Goal: Task Accomplishment & Management: Use online tool/utility

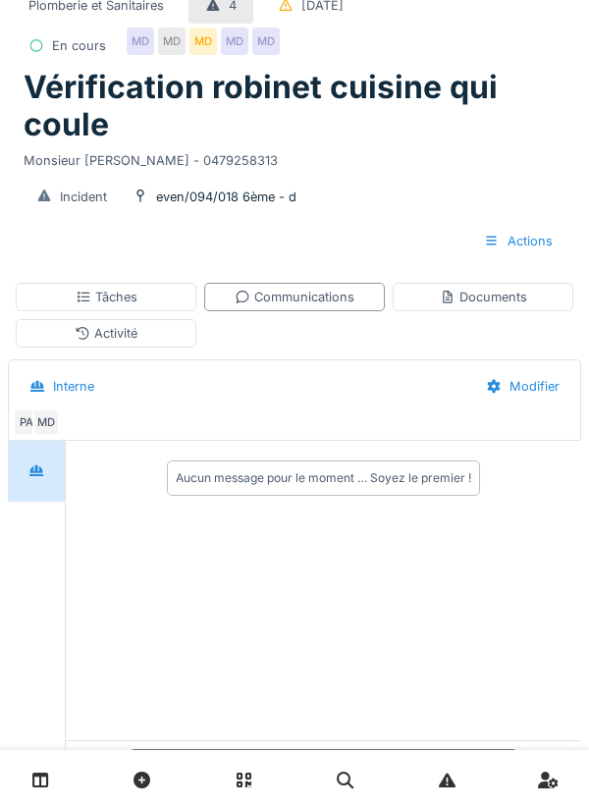
scroll to position [66, 0]
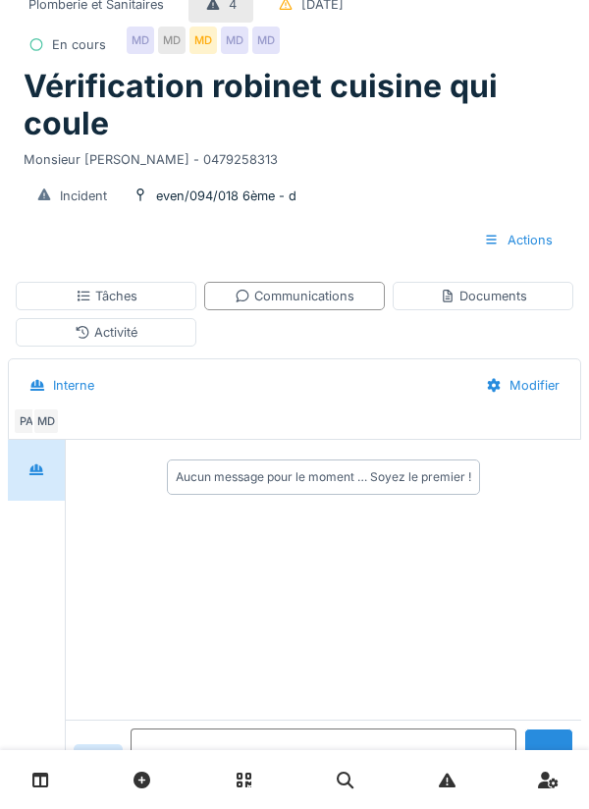
click at [231, 791] on textarea at bounding box center [324, 759] width 386 height 63
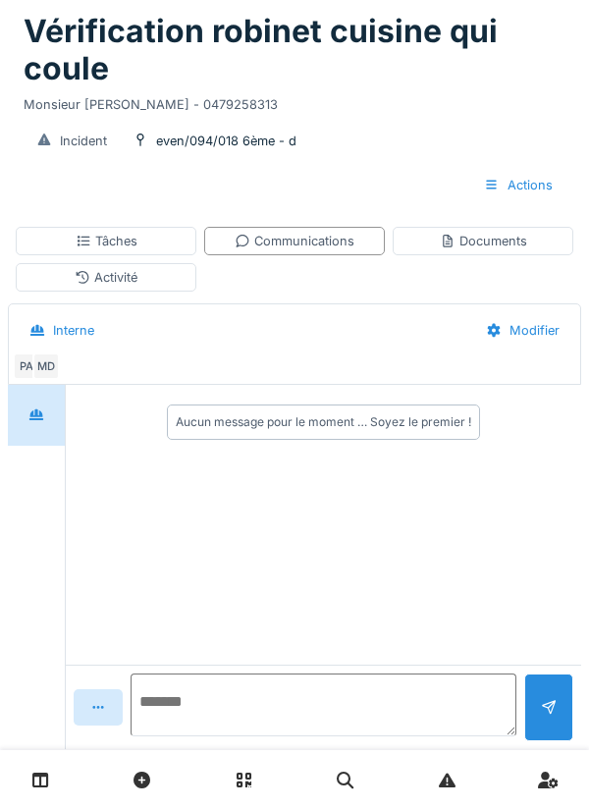
scroll to position [159, 0]
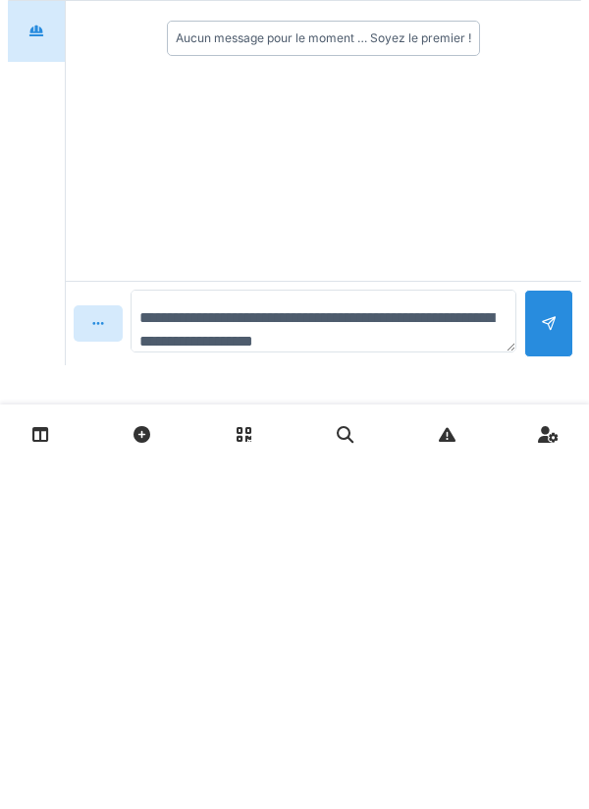
type textarea "**********"
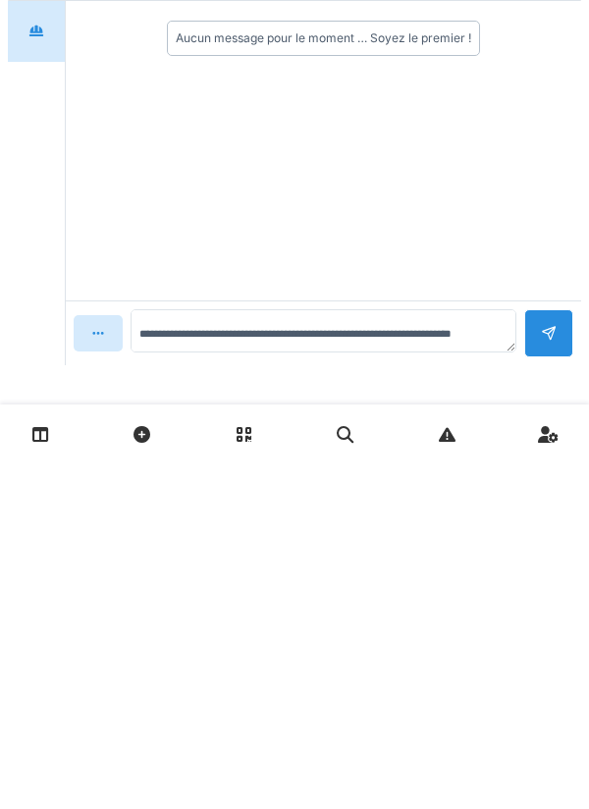
click at [544, 669] on div at bounding box center [549, 678] width 16 height 19
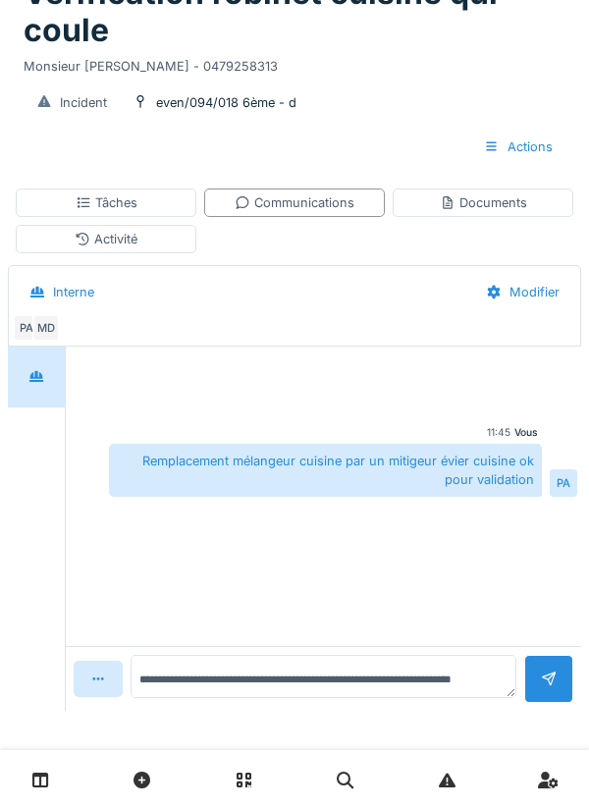
click at [493, 204] on div "Documents" at bounding box center [483, 202] width 87 height 19
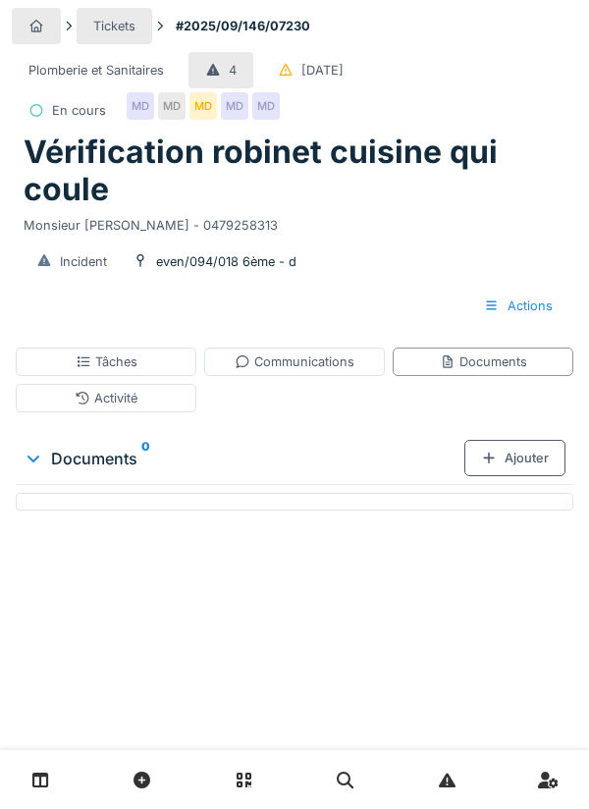
click at [527, 469] on div "Ajouter" at bounding box center [514, 458] width 101 height 36
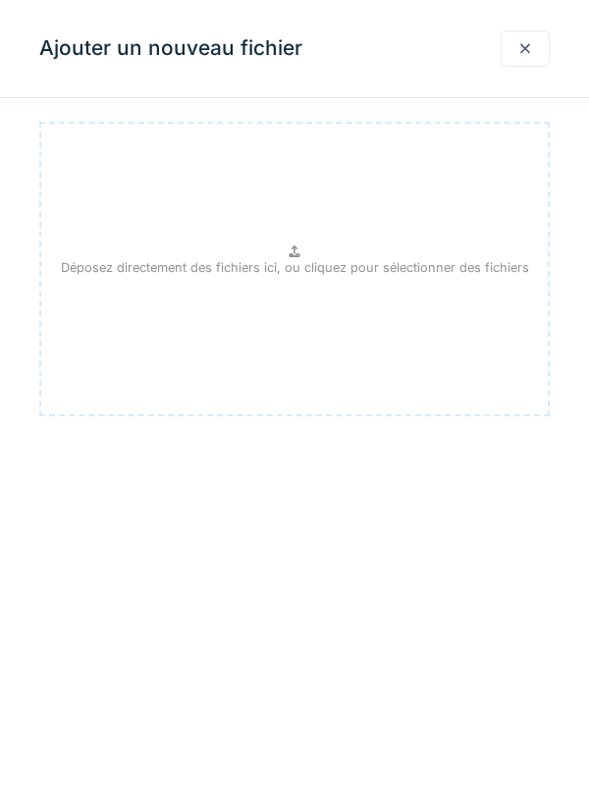
click at [444, 252] on div "Déposez directement des fichiers ici, ou cliquez pour sélectionner des fichiers" at bounding box center [294, 269] width 510 height 294
type input "**********"
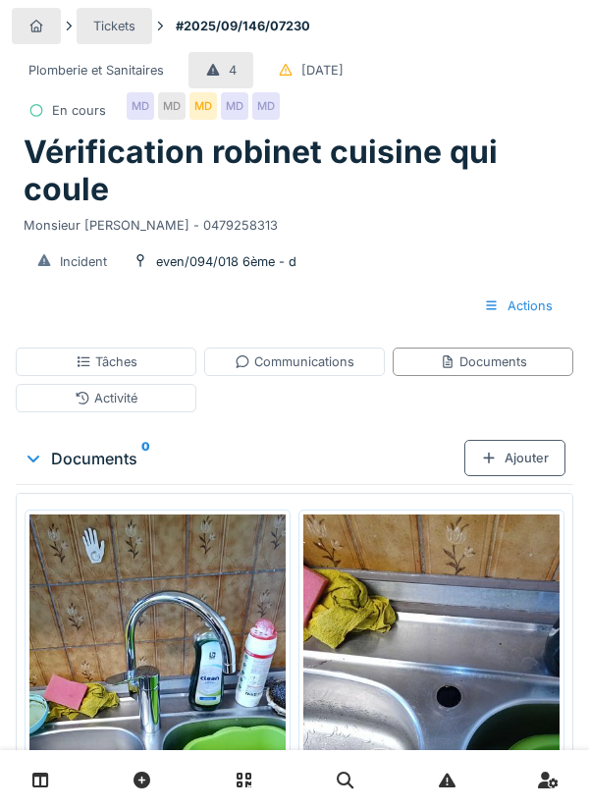
click at [153, 395] on div "Activité" at bounding box center [106, 398] width 181 height 28
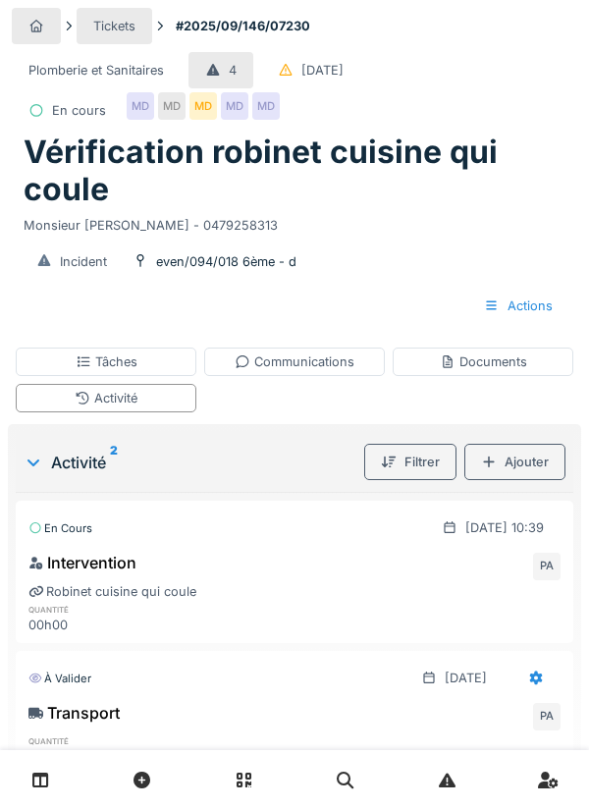
click at [529, 465] on div "Ajouter" at bounding box center [514, 462] width 101 height 36
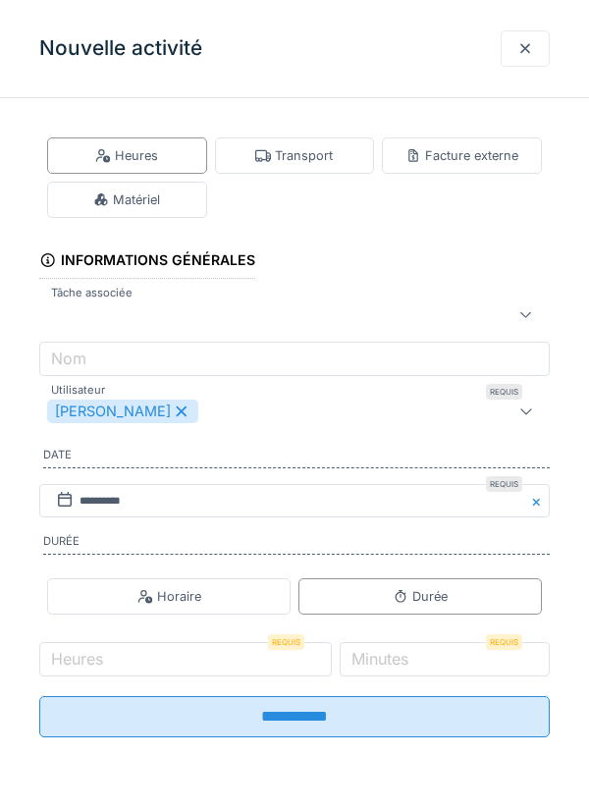
click at [161, 197] on div "Matériel" at bounding box center [127, 200] width 160 height 36
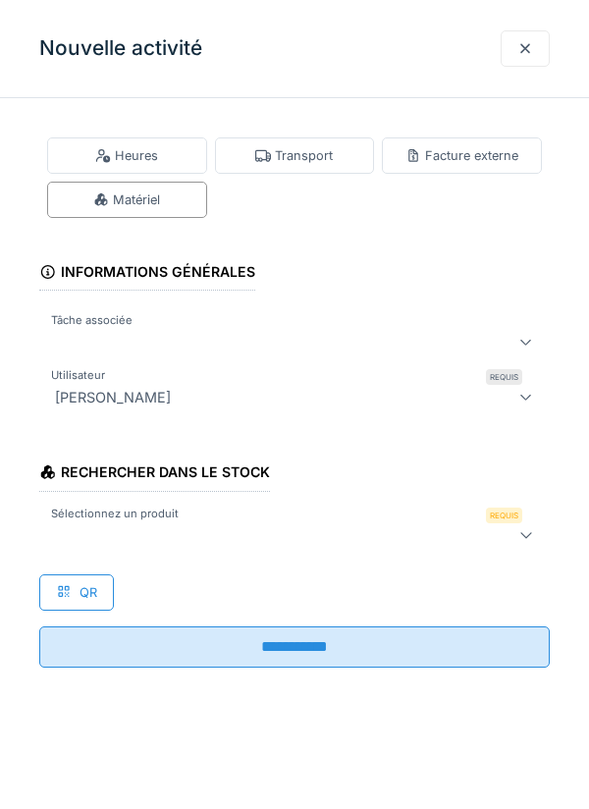
click at [119, 531] on div at bounding box center [262, 535] width 430 height 24
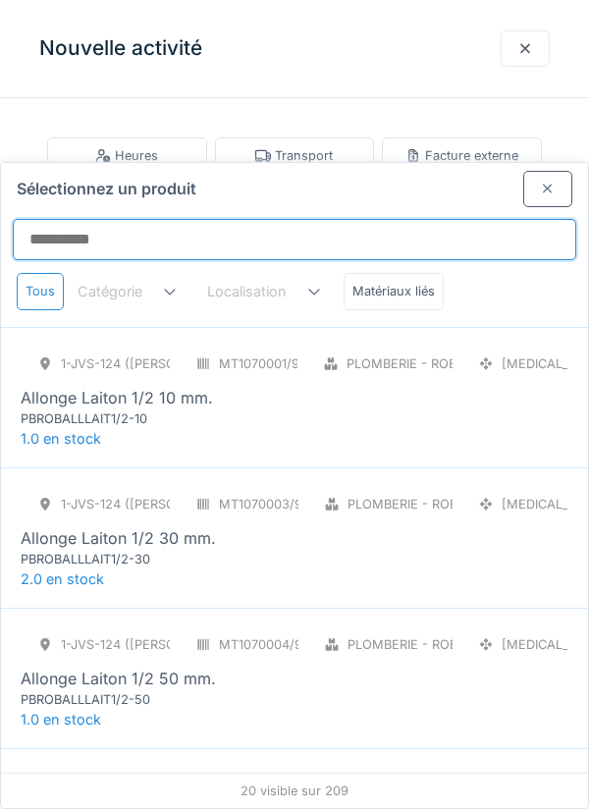
click at [92, 219] on input "Sélectionnez un produit" at bounding box center [294, 239] width 563 height 41
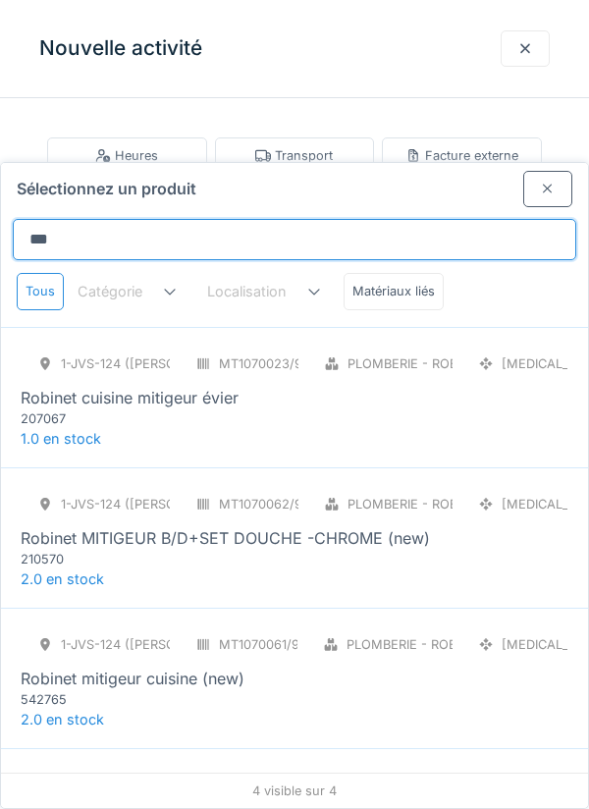
type input "********"
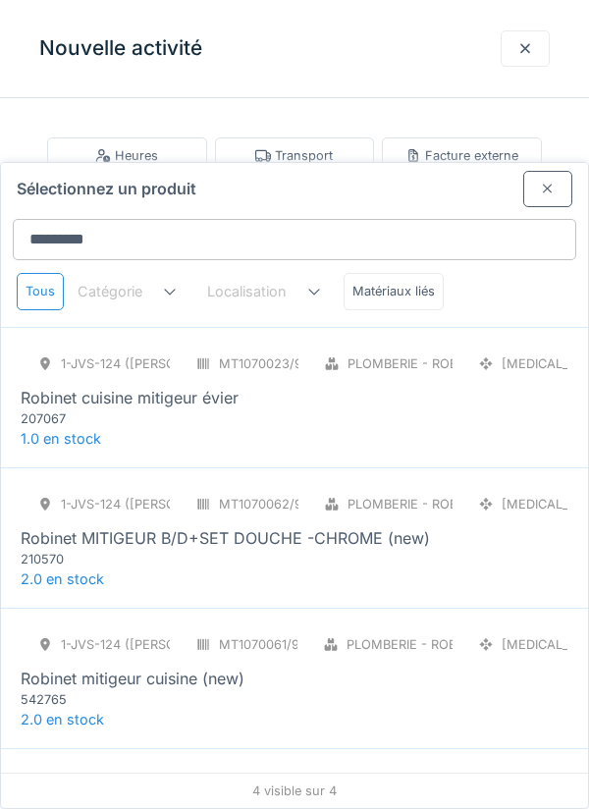
click at [217, 386] on div "Robinet cuisine mitigeur évier" at bounding box center [130, 398] width 218 height 24
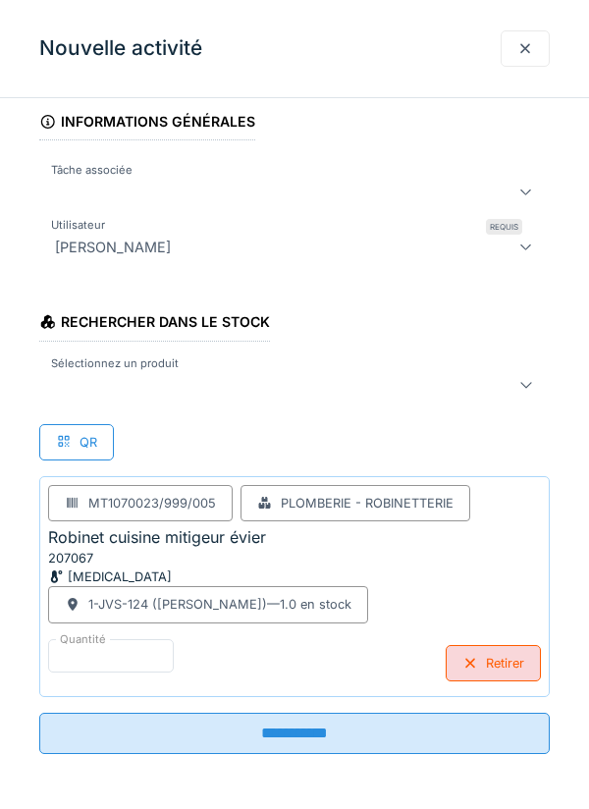
scroll to position [56, 0]
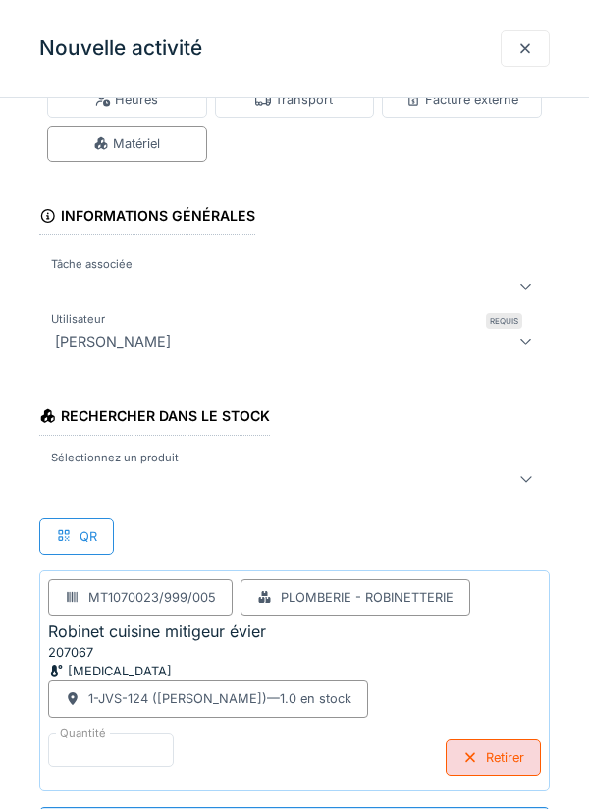
click at [413, 729] on div "MT1070023/999/005 Plomberie - Robinetterie Robinet cuisine mitigeur évier 20706…" at bounding box center [294, 680] width 510 height 221
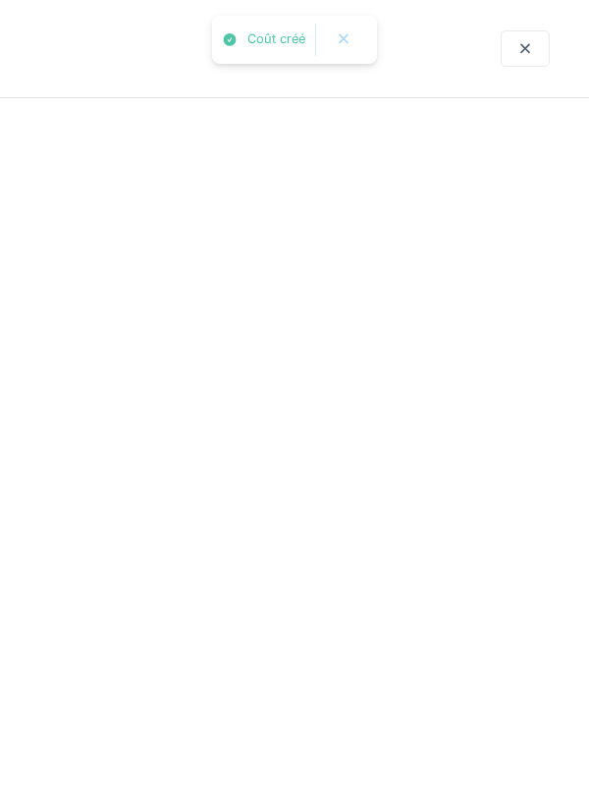
scroll to position [0, 0]
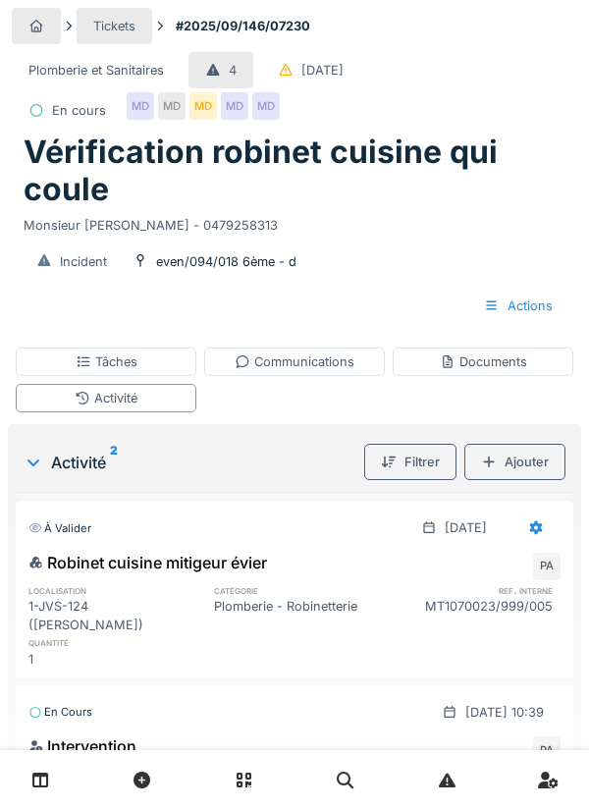
click at [190, 357] on div "Tâches" at bounding box center [106, 361] width 181 height 28
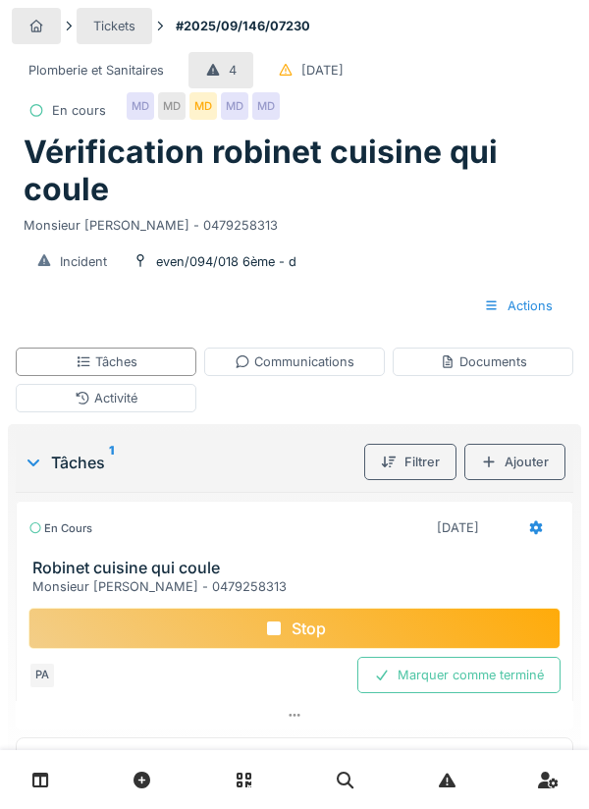
click at [479, 677] on div "Marquer comme terminé" at bounding box center [458, 674] width 203 height 36
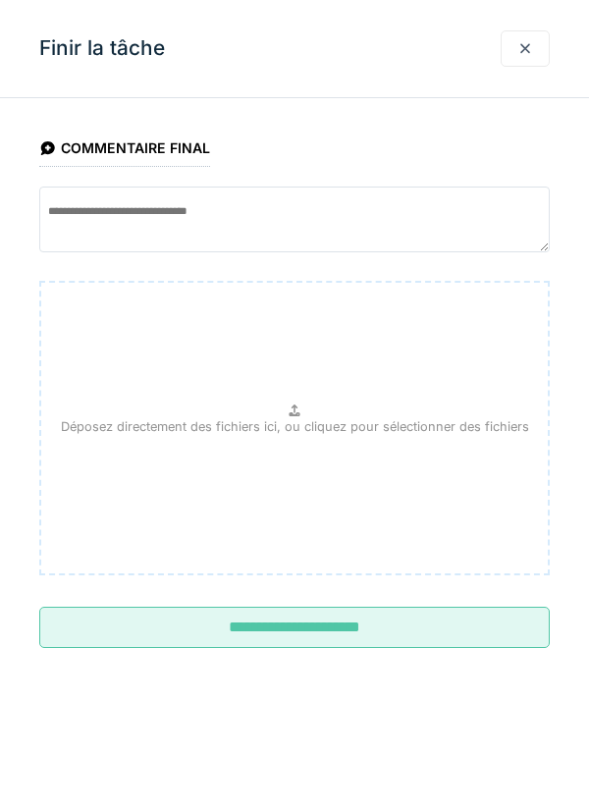
click at [435, 611] on input "**********" at bounding box center [294, 626] width 510 height 41
